Goal: Task Accomplishment & Management: Complete application form

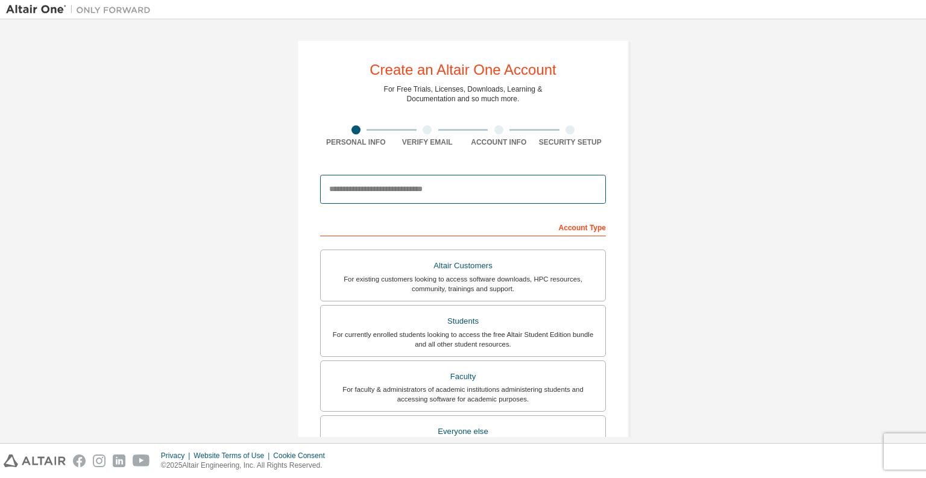
click at [400, 189] on input "email" at bounding box center [463, 189] width 286 height 29
type input "**********"
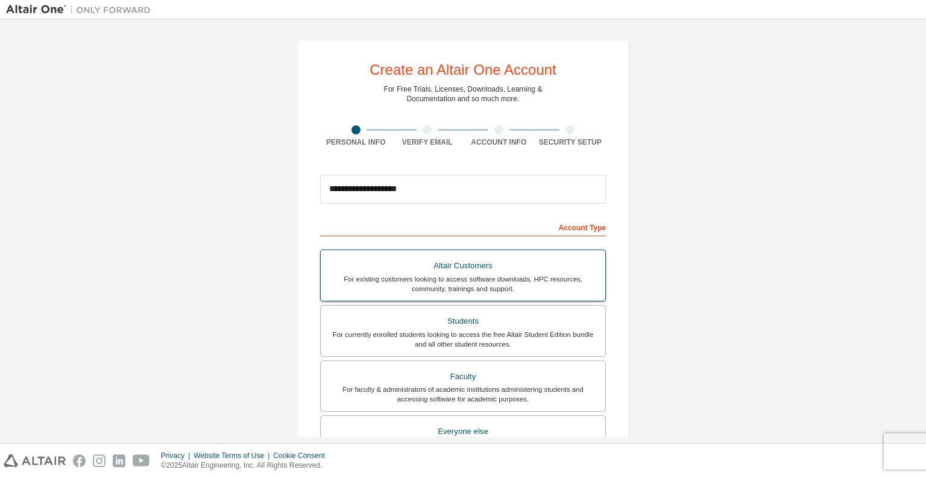
click at [409, 286] on div "For existing customers looking to access software downloads, HPC resources, com…" at bounding box center [463, 283] width 270 height 19
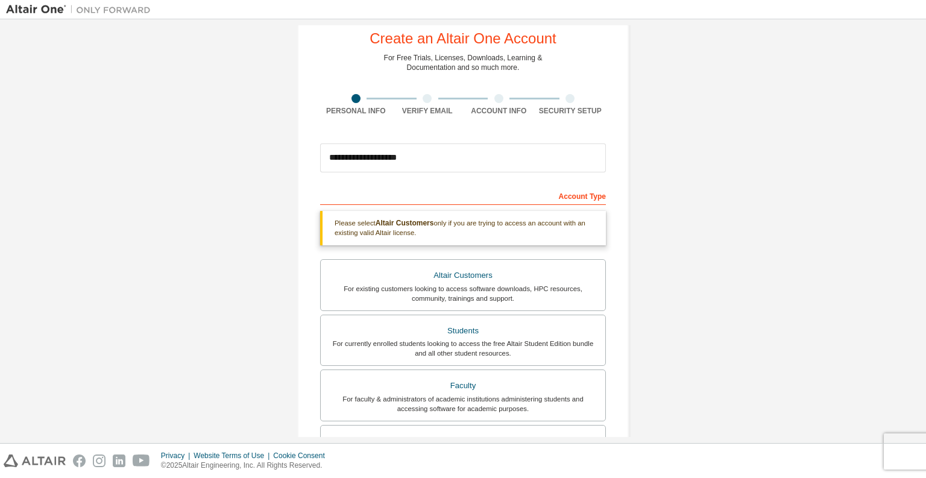
scroll to position [96, 0]
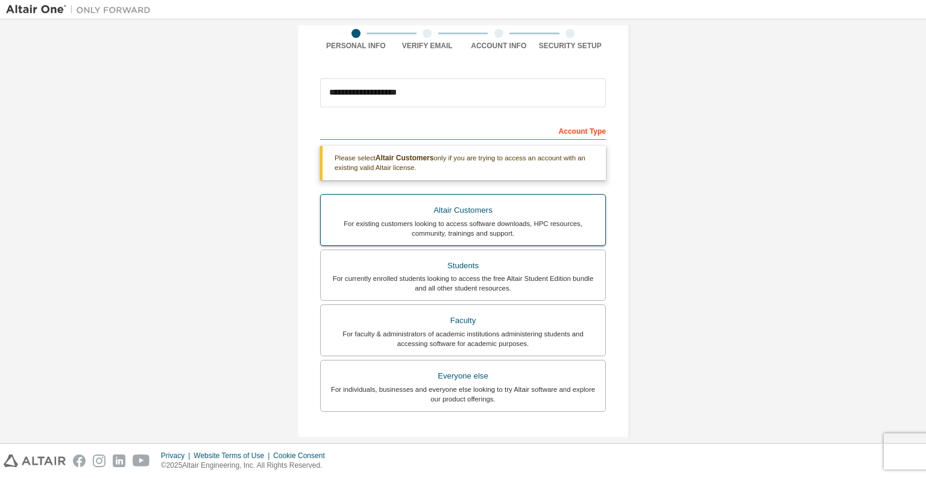
click at [382, 215] on div "Altair Customers" at bounding box center [463, 210] width 270 height 17
click at [510, 234] on div "For existing customers looking to access software downloads, HPC resources, com…" at bounding box center [463, 228] width 270 height 19
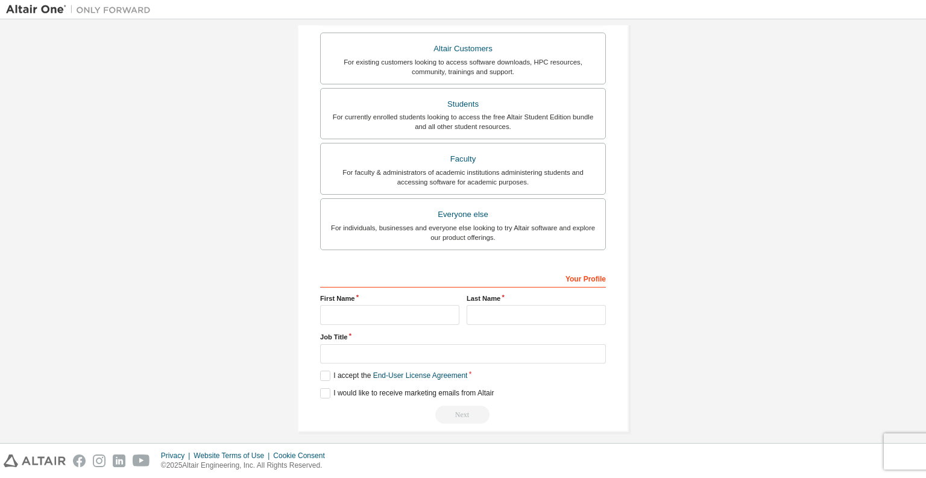
scroll to position [265, 0]
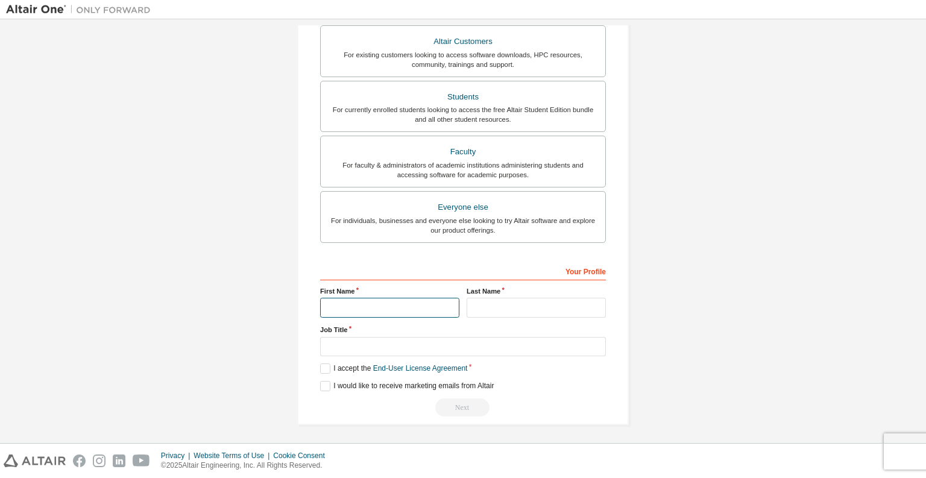
click at [374, 313] on input "text" at bounding box center [389, 308] width 139 height 20
type input "********"
type input "****"
click at [321, 367] on label "I accept the End-User License Agreement" at bounding box center [393, 369] width 147 height 10
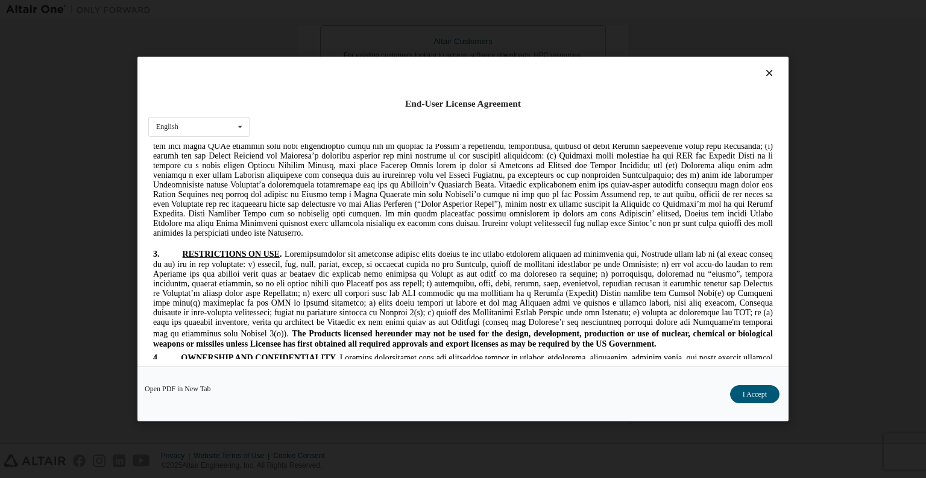
scroll to position [1158, 0]
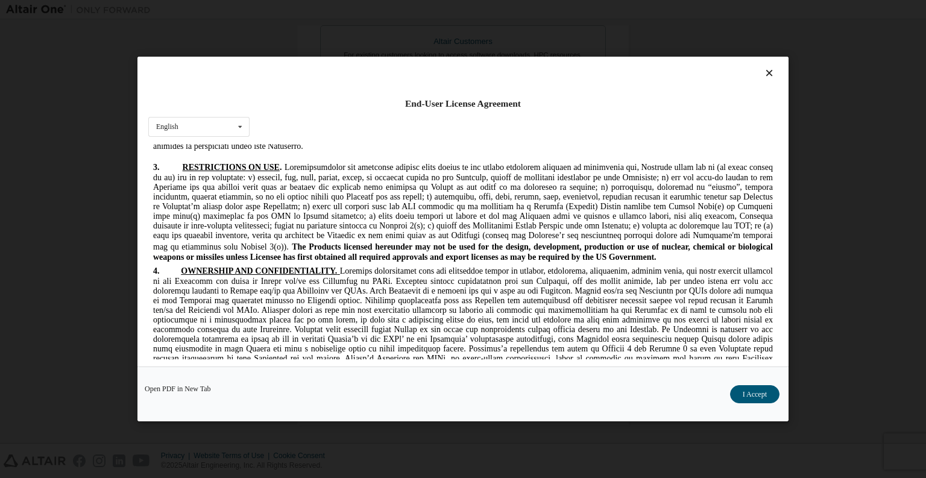
drag, startPoint x: 765, startPoint y: 397, endPoint x: 576, endPoint y: 367, distance: 190.4
click at [748, 391] on button "I Accept" at bounding box center [754, 394] width 49 height 18
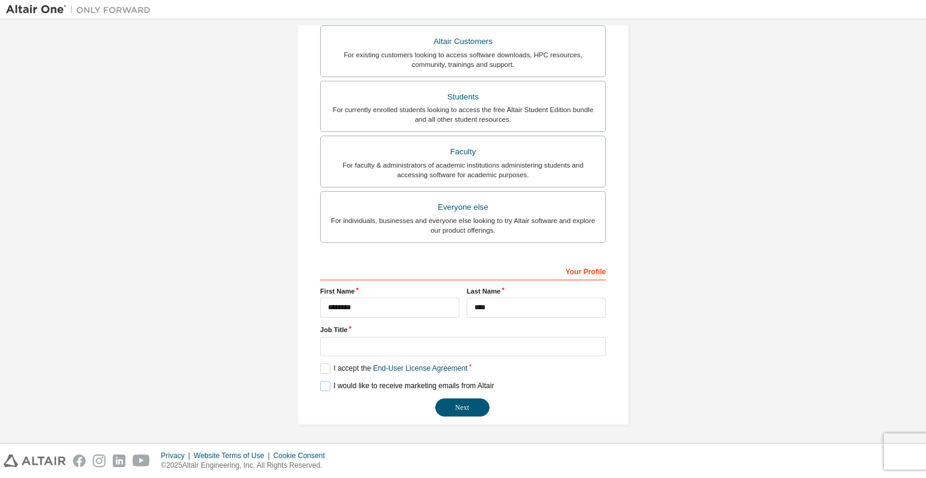
click at [373, 385] on label "I would like to receive marketing emails from Altair" at bounding box center [407, 386] width 174 height 10
click at [433, 344] on input "text" at bounding box center [463, 347] width 286 height 20
type input "**********"
click at [458, 400] on button "Next" at bounding box center [462, 408] width 54 height 18
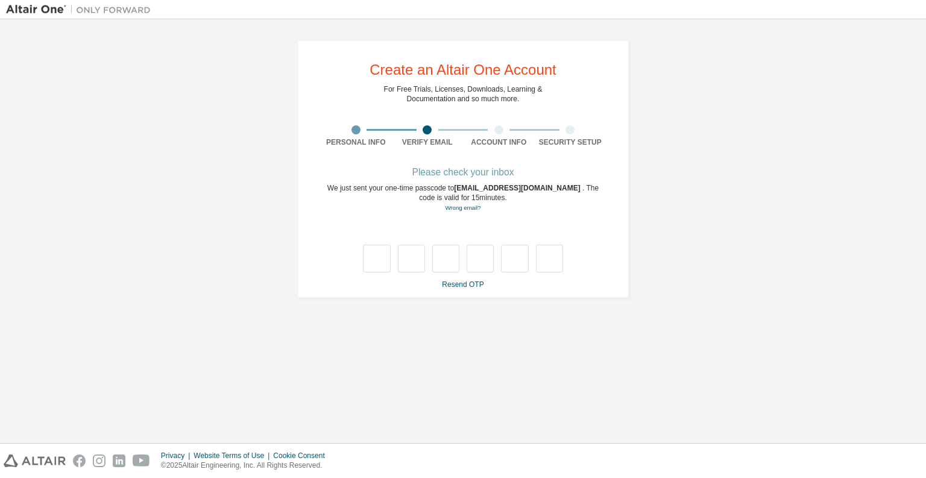
scroll to position [0, 0]
drag, startPoint x: 332, startPoint y: 189, endPoint x: 441, endPoint y: 188, distance: 109.7
click at [441, 188] on div "We just sent your one-time passcode to [EMAIL_ADDRESS][DOMAIN_NAME] . The code …" at bounding box center [463, 198] width 286 height 30
drag, startPoint x: 543, startPoint y: 186, endPoint x: 596, endPoint y: 186, distance: 52.5
click at [596, 186] on div "We just sent your one-time passcode to [EMAIL_ADDRESS][DOMAIN_NAME] . The code …" at bounding box center [463, 198] width 286 height 30
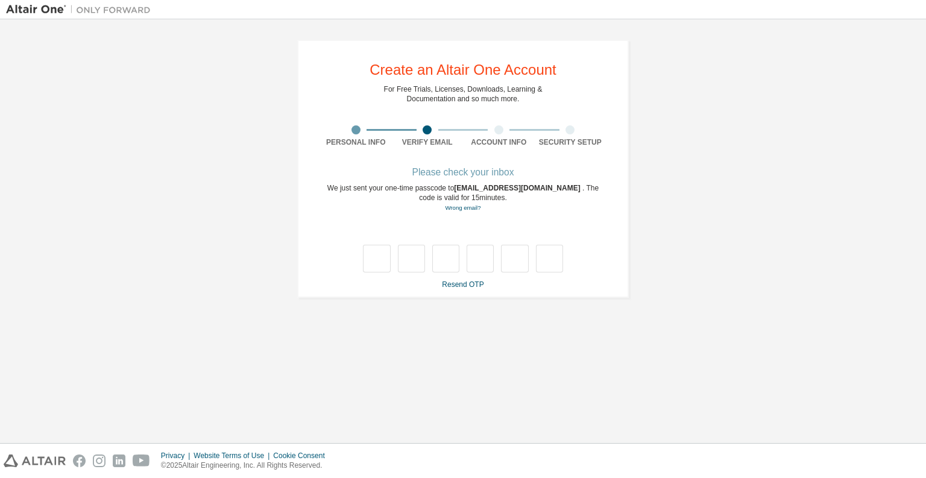
click at [456, 174] on div "Please check your inbox" at bounding box center [463, 172] width 286 height 7
drag, startPoint x: 384, startPoint y: 270, endPoint x: 402, endPoint y: 270, distance: 18.1
click at [385, 270] on input "text" at bounding box center [376, 259] width 27 height 28
type input "*"
click at [419, 267] on input "text" at bounding box center [411, 259] width 27 height 28
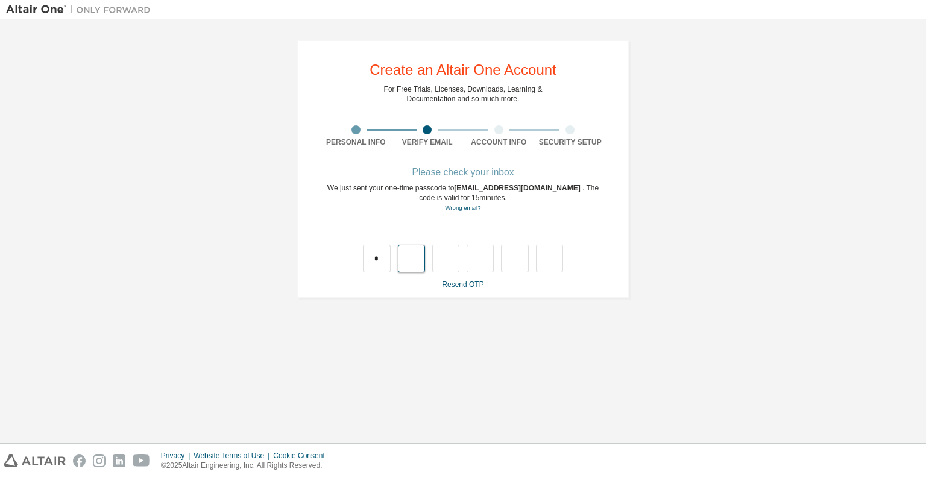
type input "*"
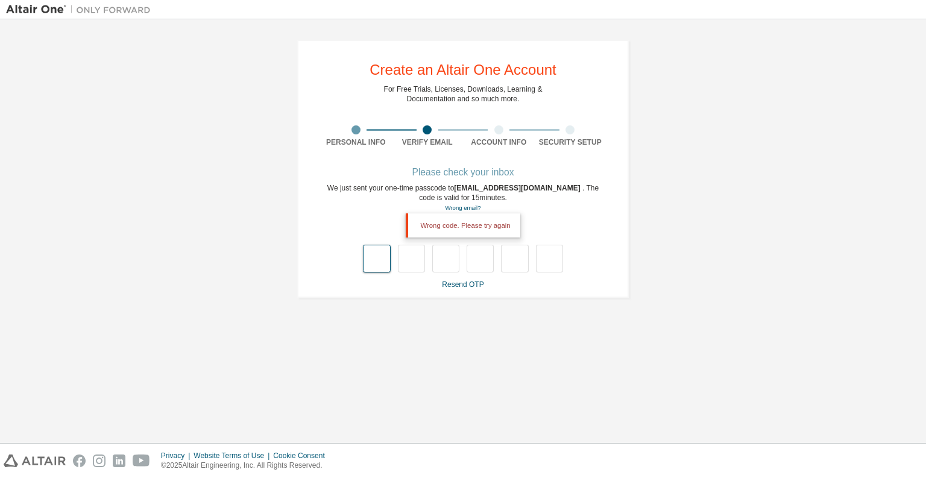
click at [381, 259] on input "text" at bounding box center [376, 259] width 27 height 28
type input "*"
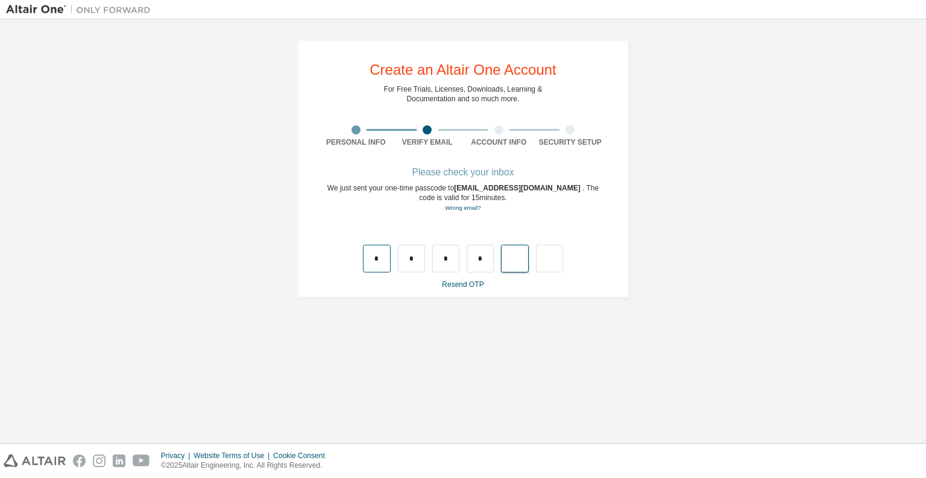
type input "*"
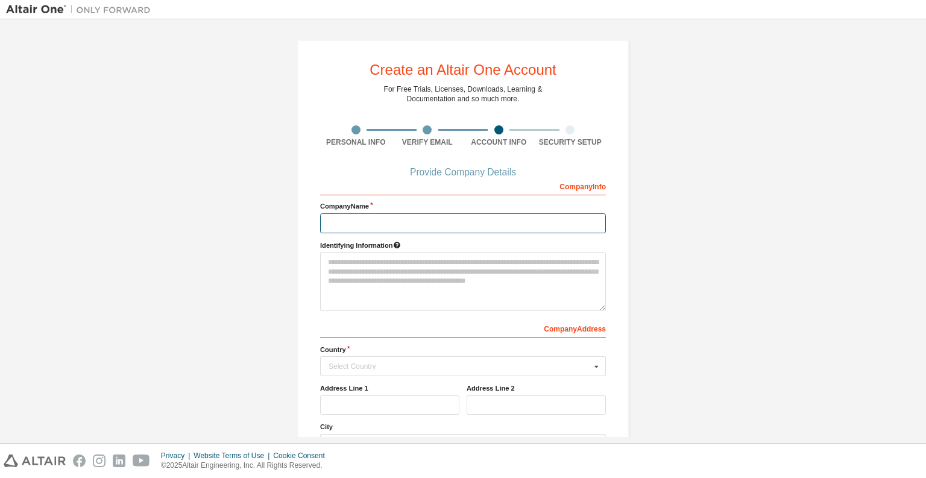
click at [361, 222] on input "text" at bounding box center [463, 223] width 286 height 20
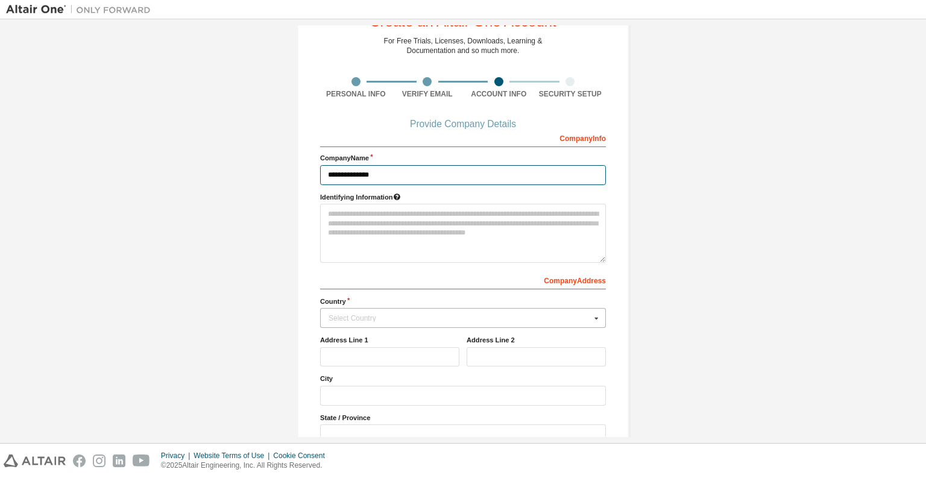
type input "**********"
click at [403, 320] on div "Select Country" at bounding box center [460, 318] width 262 height 7
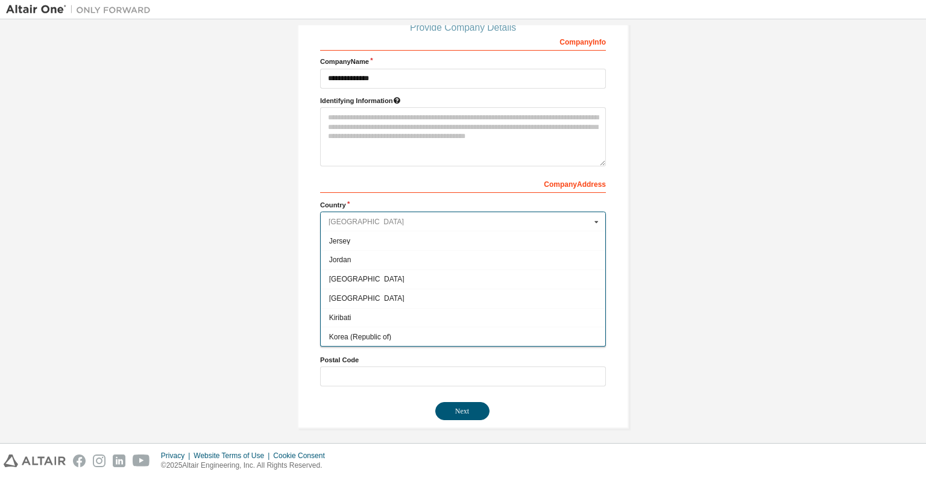
scroll to position [2074, 0]
click at [377, 333] on span "Korea (Republic of)" at bounding box center [463, 336] width 268 height 7
type input "***"
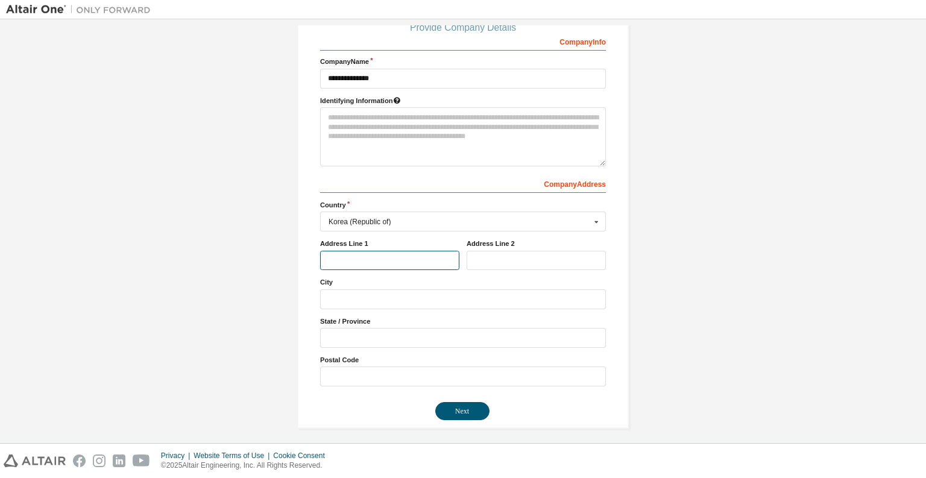
click at [403, 262] on input "text" at bounding box center [389, 261] width 139 height 20
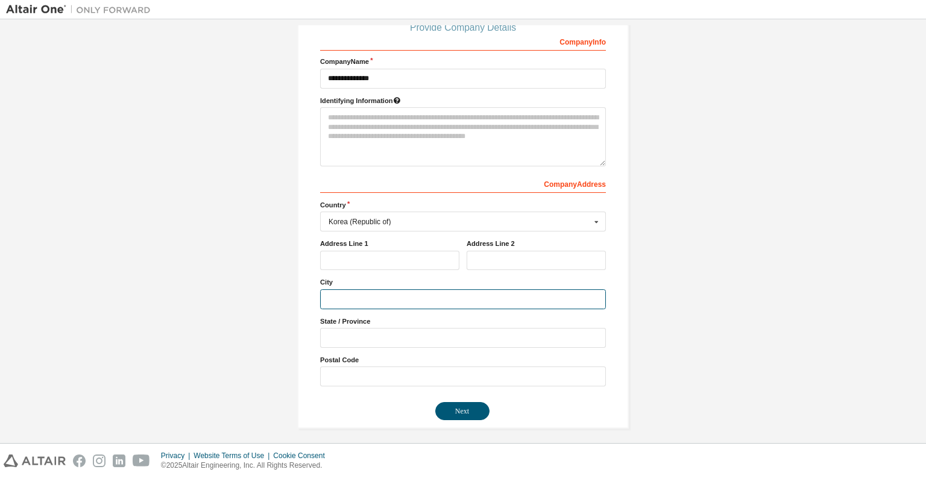
click at [334, 299] on input "text" at bounding box center [463, 299] width 286 height 20
type input "*****"
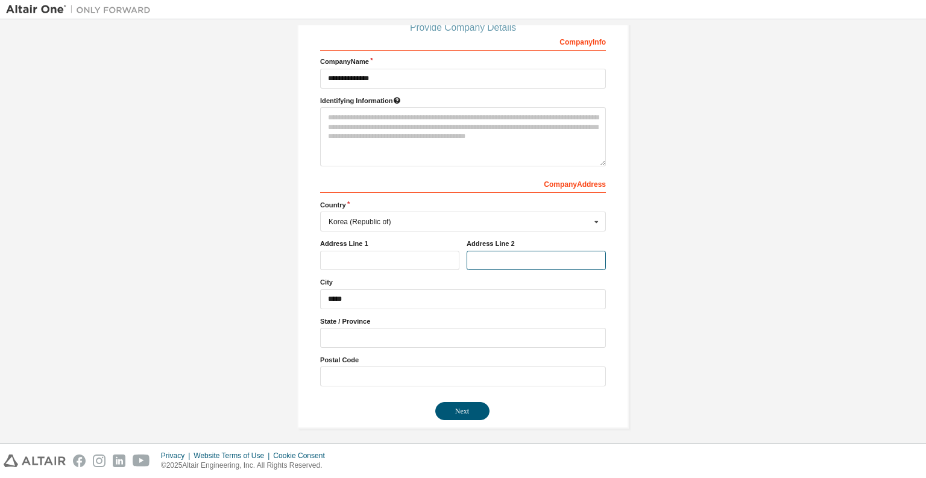
drag, startPoint x: 497, startPoint y: 257, endPoint x: 540, endPoint y: 260, distance: 43.0
click at [498, 257] on input "text" at bounding box center [536, 261] width 139 height 20
type input "**********"
click at [375, 265] on input "text" at bounding box center [389, 261] width 139 height 20
type input "**********"
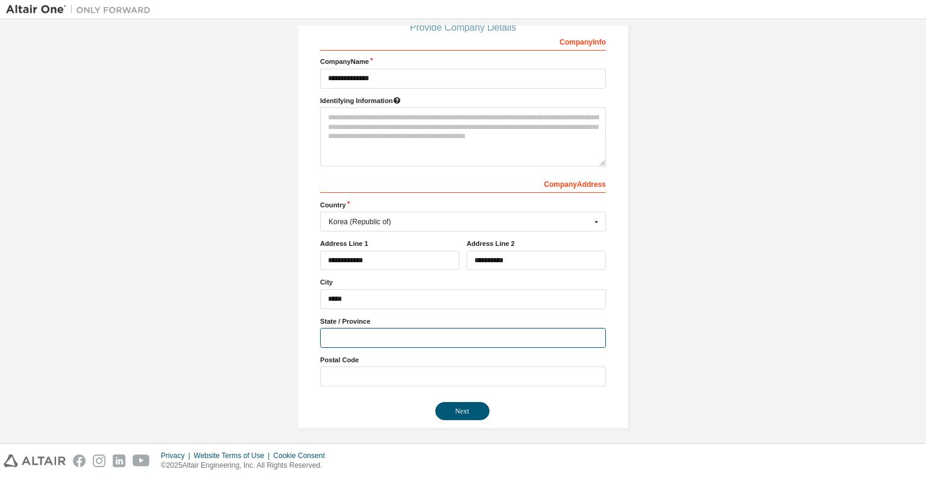
drag, startPoint x: 359, startPoint y: 338, endPoint x: 355, endPoint y: 345, distance: 8.4
click at [355, 339] on input "text" at bounding box center [463, 338] width 286 height 20
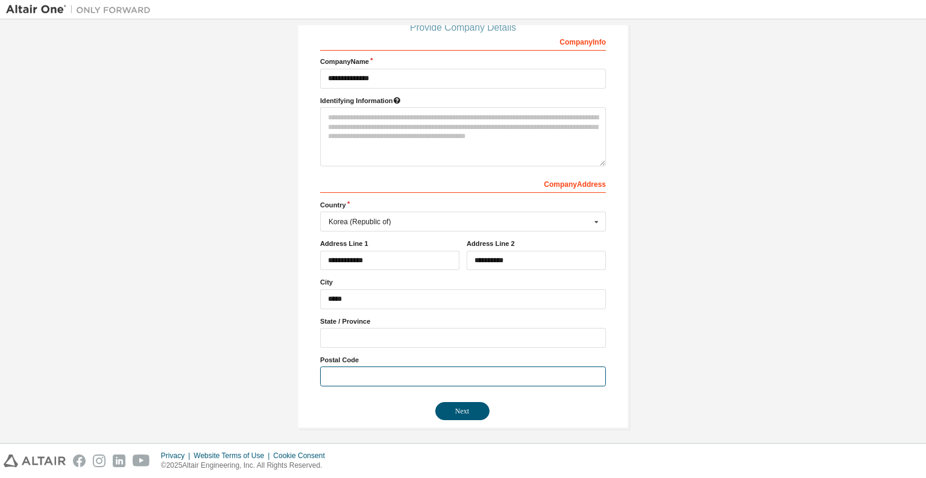
click at [366, 371] on input "text" at bounding box center [463, 377] width 286 height 20
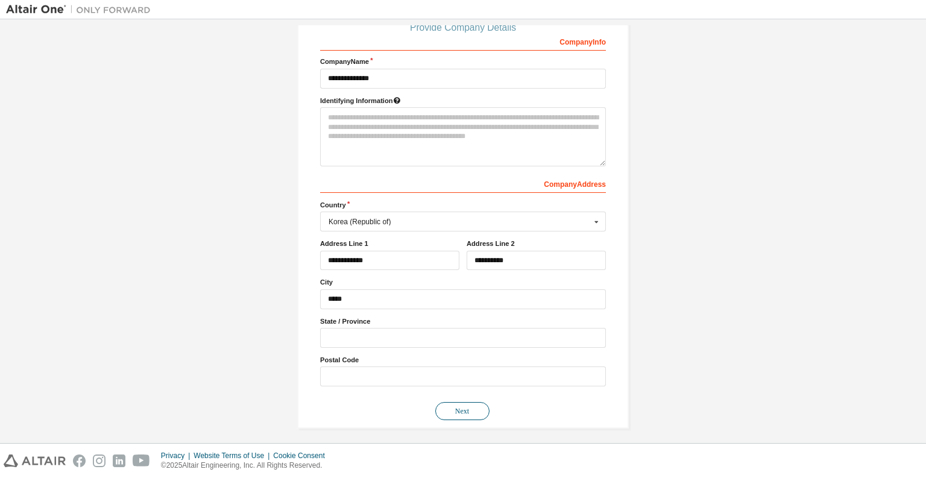
click at [459, 409] on button "Next" at bounding box center [462, 411] width 54 height 18
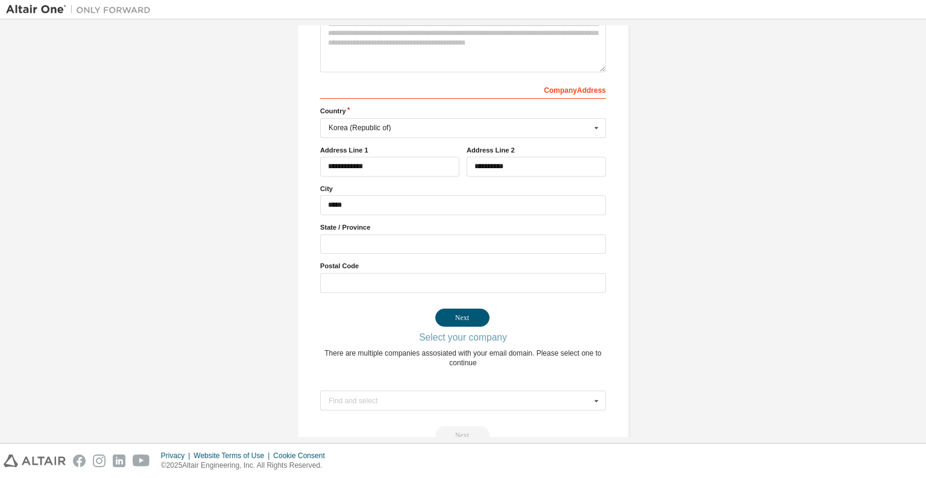
scroll to position [0, 0]
